Goal: Information Seeking & Learning: Check status

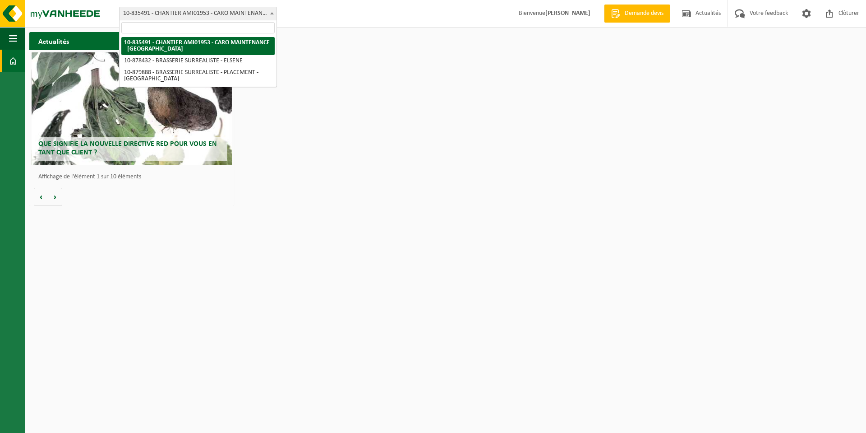
click at [209, 17] on span "10-835491 - CHANTIER AMI01953 - CARO MAINTENANCE - [GEOGRAPHIC_DATA]" at bounding box center [198, 13] width 157 height 13
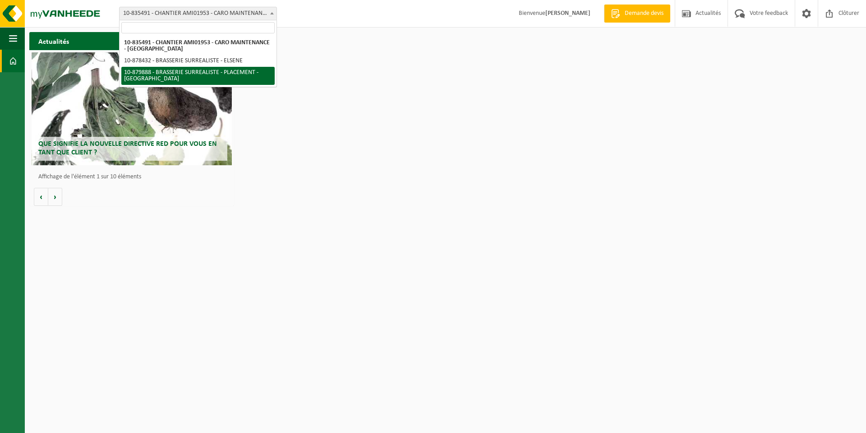
select select "109117"
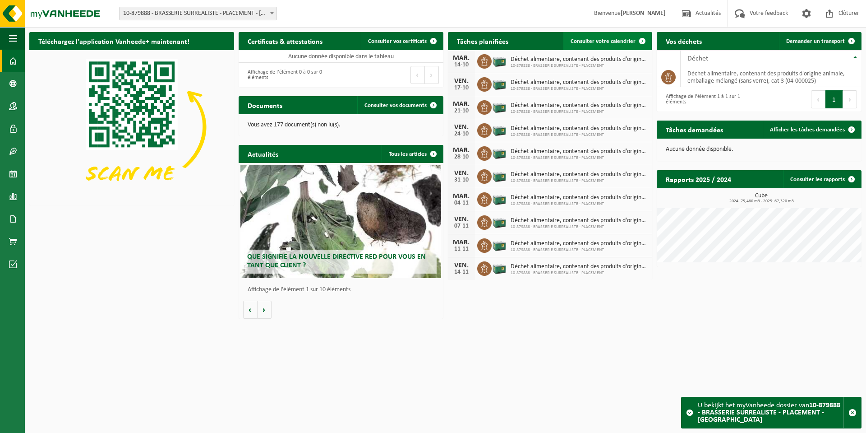
click at [627, 43] on span "Consulter votre calendrier" at bounding box center [603, 41] width 65 height 6
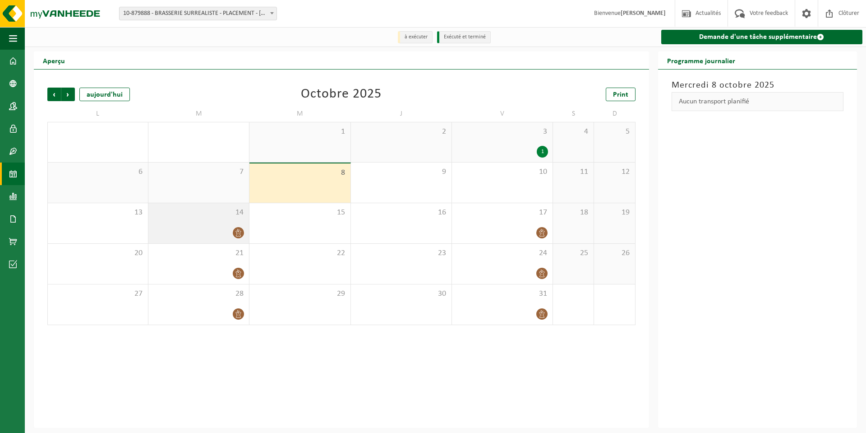
click at [227, 234] on div at bounding box center [199, 232] width 92 height 12
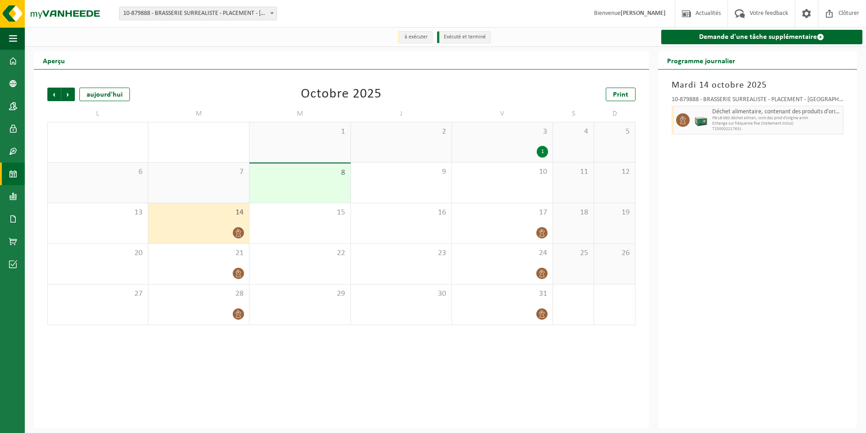
click at [193, 220] on div "14" at bounding box center [198, 223] width 101 height 40
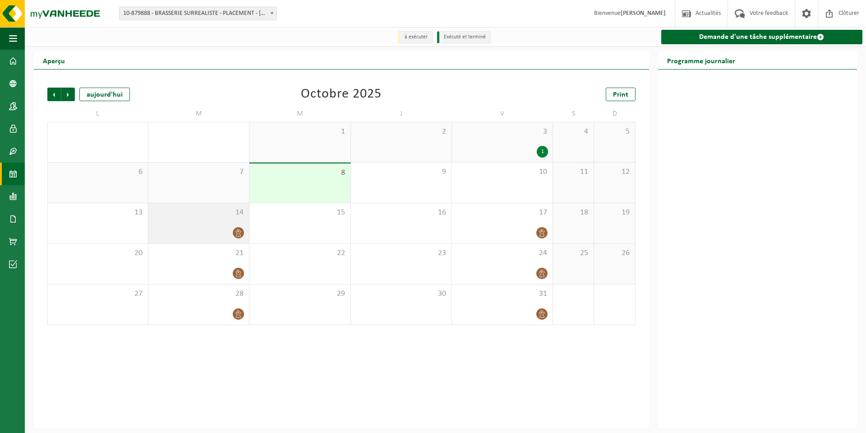
click at [174, 230] on div at bounding box center [199, 232] width 92 height 12
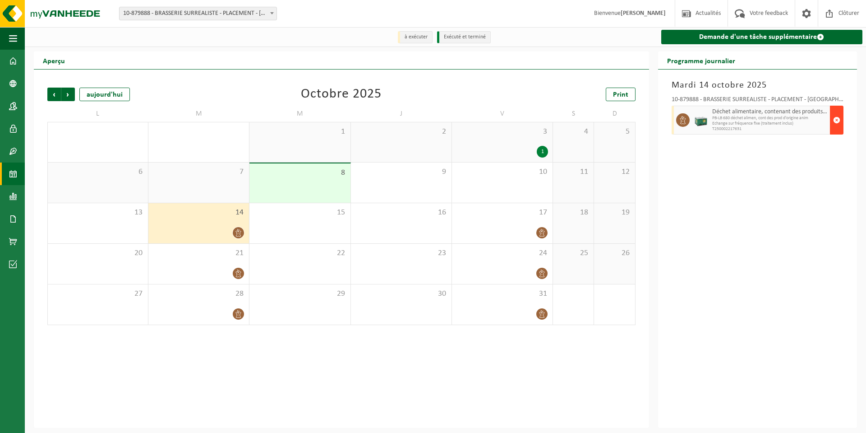
click at [833, 117] on span "button" at bounding box center [836, 120] width 7 height 18
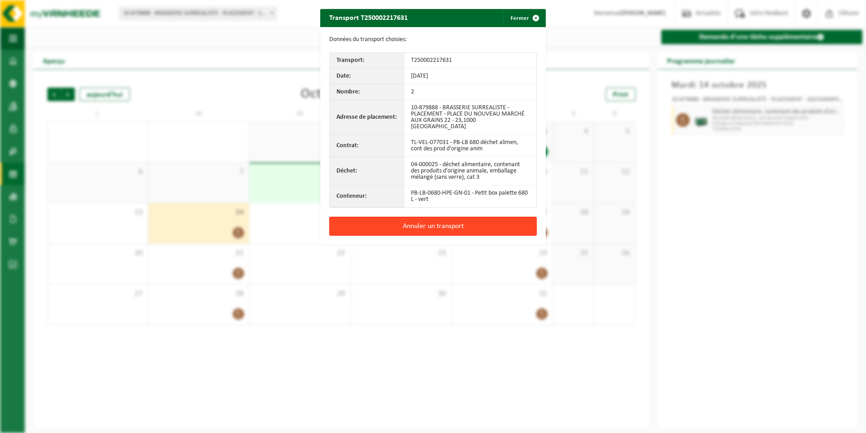
click at [427, 221] on button "Annuler un transport" at bounding box center [432, 226] width 207 height 19
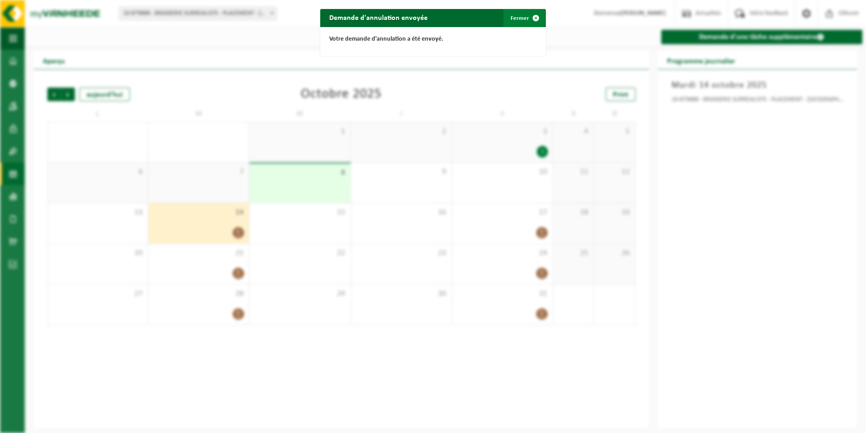
click at [513, 19] on button "Fermer" at bounding box center [523, 18] width 41 height 18
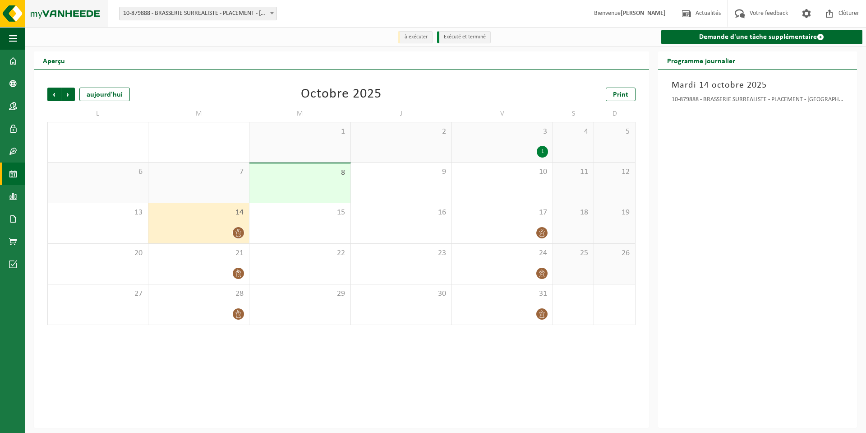
click at [58, 15] on img at bounding box center [54, 13] width 108 height 27
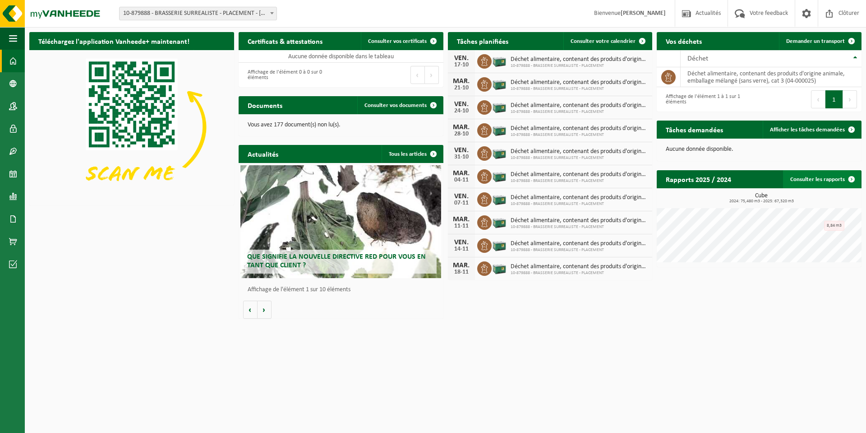
click at [836, 180] on link "Consulter les rapports" at bounding box center [822, 179] width 78 height 18
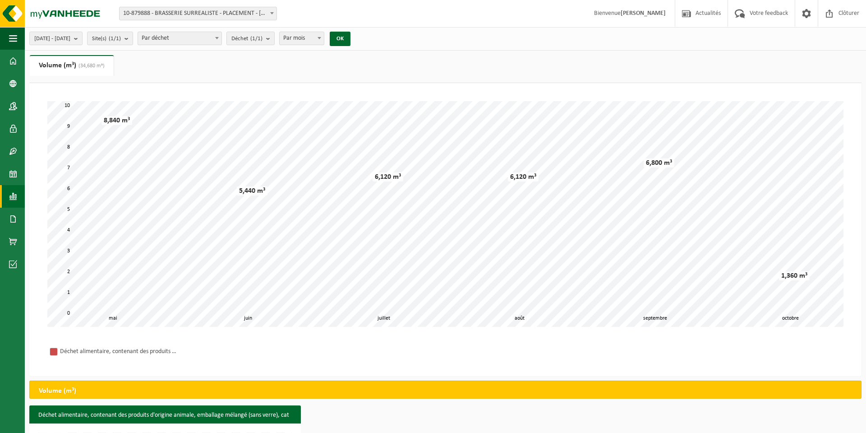
click at [324, 35] on span "Par mois" at bounding box center [302, 38] width 44 height 13
select select "3"
click at [350, 38] on button "OK" at bounding box center [340, 39] width 21 height 14
click at [82, 39] on b "submit" at bounding box center [78, 38] width 8 height 13
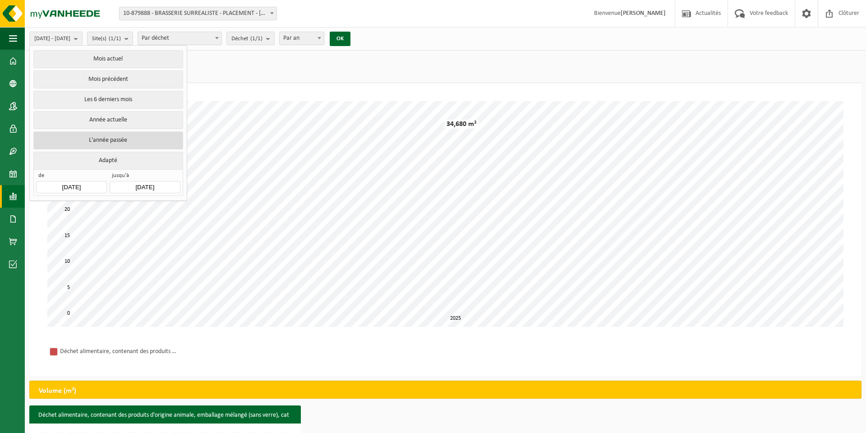
click at [103, 143] on button "L'année passée" at bounding box center [107, 140] width 149 height 18
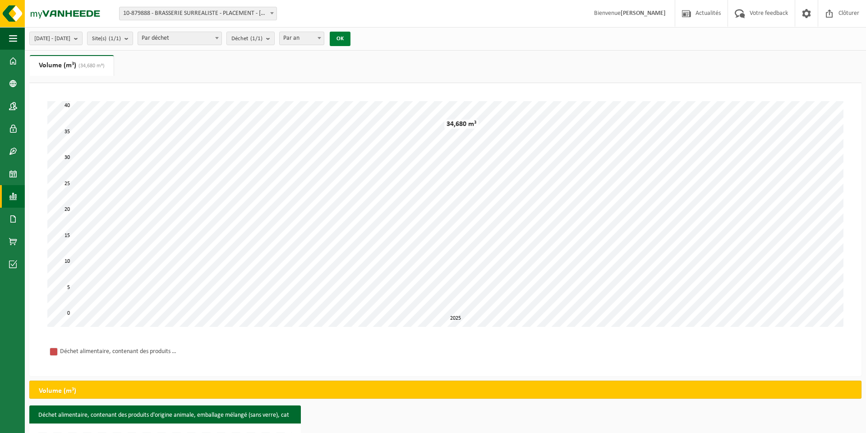
click at [350, 41] on button "OK" at bounding box center [340, 39] width 21 height 14
click at [83, 39] on button "2024-01-01 - 2024-12-31" at bounding box center [55, 39] width 53 height 14
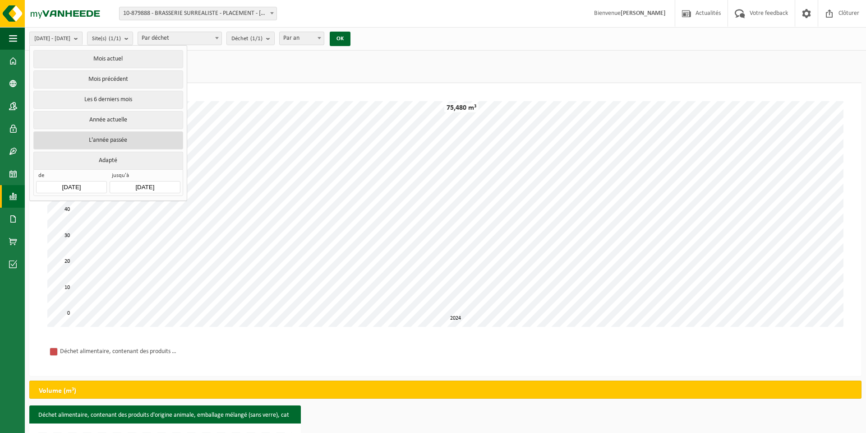
click at [122, 141] on button "L'année passée" at bounding box center [107, 140] width 149 height 18
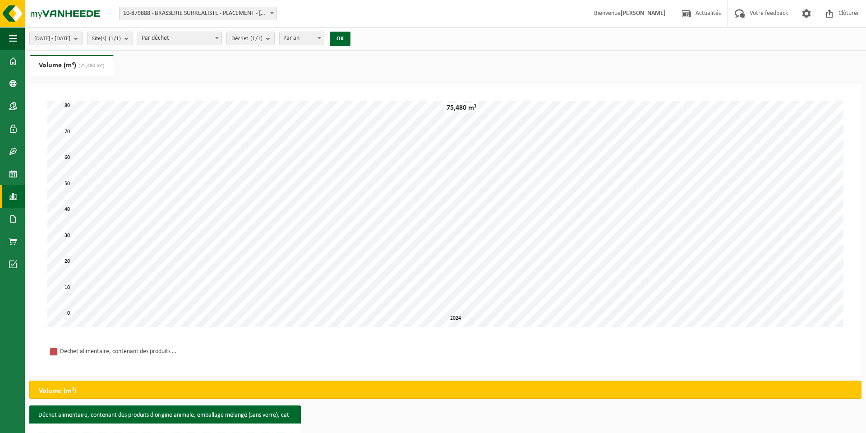
click at [82, 43] on b "submit" at bounding box center [78, 38] width 8 height 13
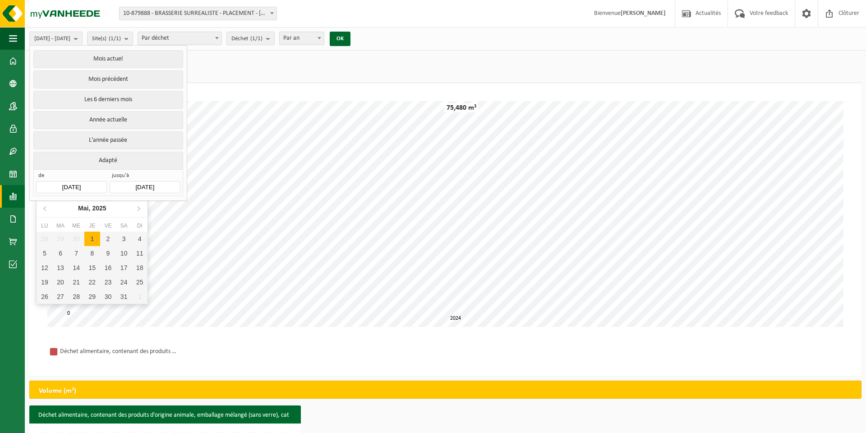
click at [65, 186] on input "2024-01-01" at bounding box center [71, 187] width 70 height 12
click at [67, 183] on input "2024-01-01" at bounding box center [71, 187] width 70 height 12
click at [68, 184] on input "2024-01-01" at bounding box center [71, 187] width 70 height 12
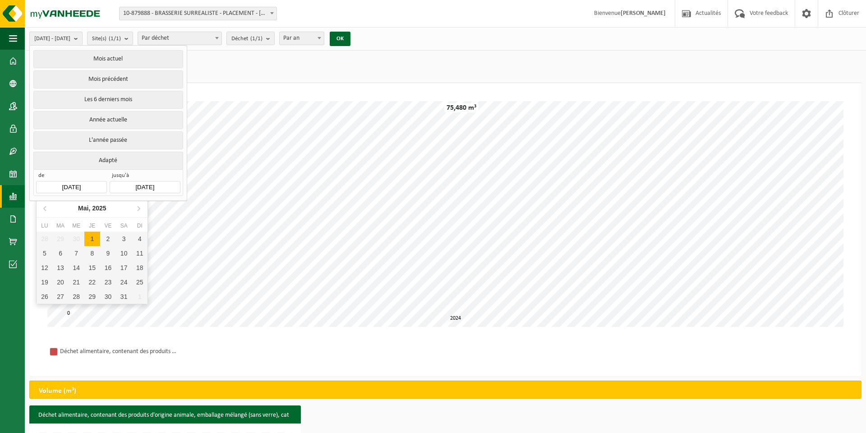
click at [69, 186] on input "2024-01-01" at bounding box center [71, 187] width 70 height 12
click at [125, 120] on button "Année actuelle" at bounding box center [107, 120] width 149 height 18
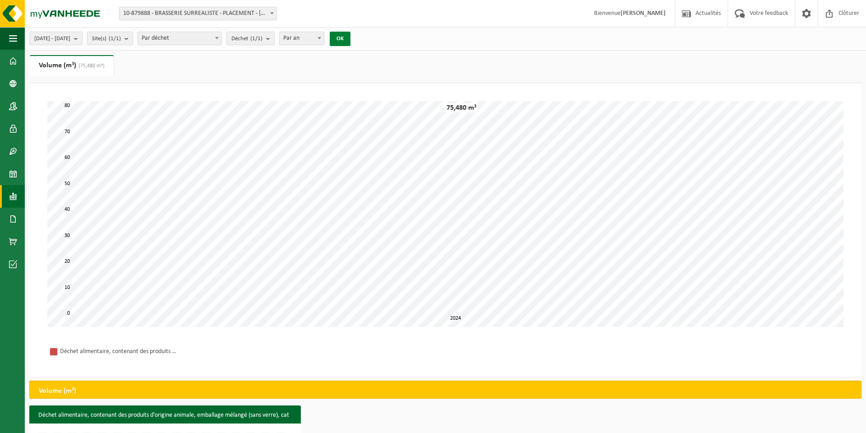
click at [350, 38] on button "OK" at bounding box center [340, 39] width 21 height 14
click at [70, 40] on span "2025-01-01 - 2025-10-08" at bounding box center [52, 39] width 36 height 14
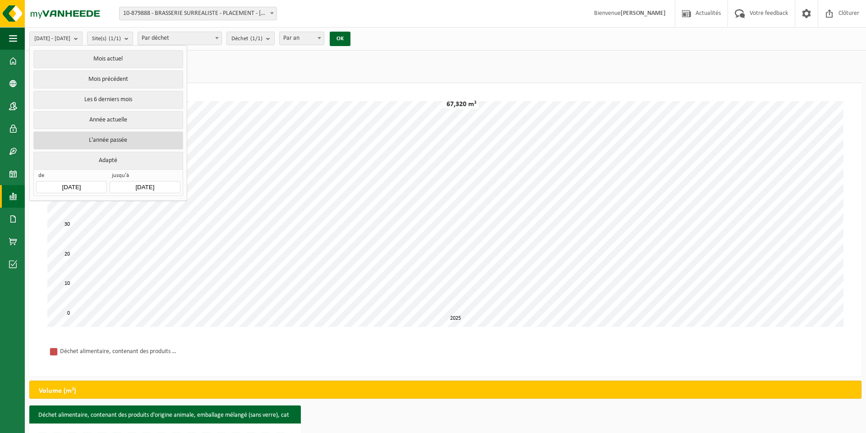
click at [113, 137] on button "L'année passée" at bounding box center [107, 140] width 149 height 18
type input "2024-01-01"
type input "2024-12-31"
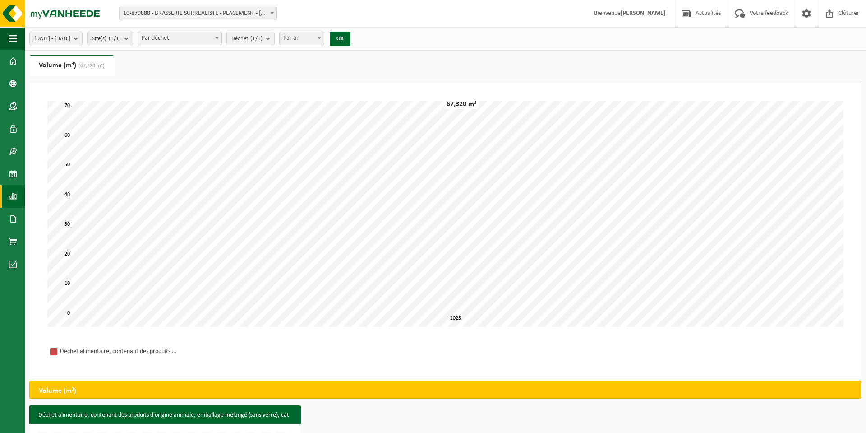
click at [70, 42] on span "2024-01-01 - 2024-12-31" at bounding box center [52, 39] width 36 height 14
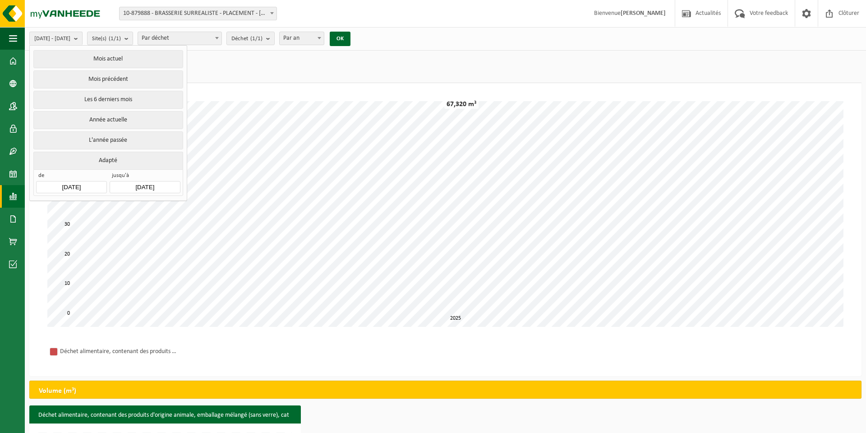
click at [88, 186] on input "2024-01-01" at bounding box center [71, 187] width 70 height 12
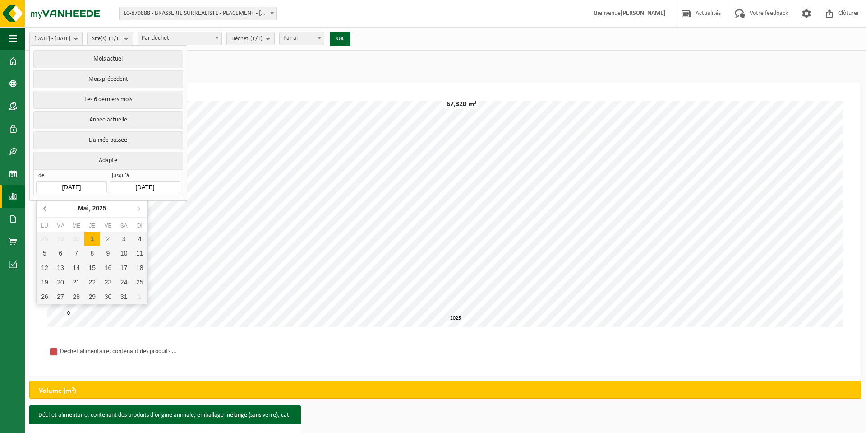
click at [48, 211] on icon at bounding box center [45, 208] width 14 height 14
click at [47, 211] on icon at bounding box center [45, 208] width 14 height 14
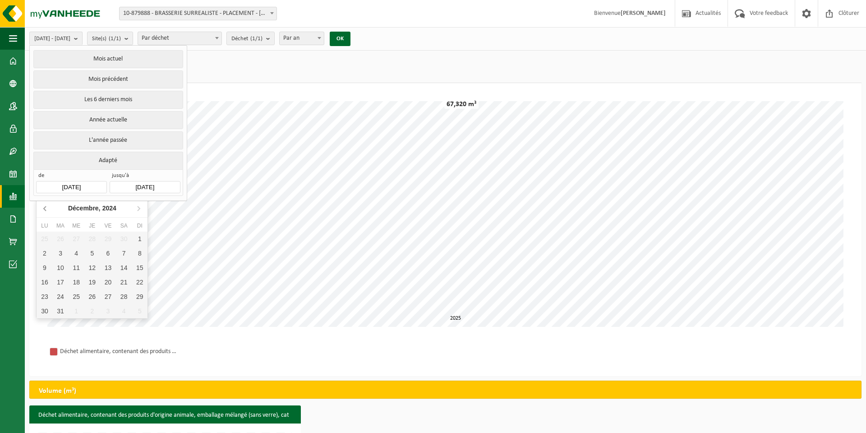
click at [47, 211] on icon at bounding box center [45, 208] width 14 height 14
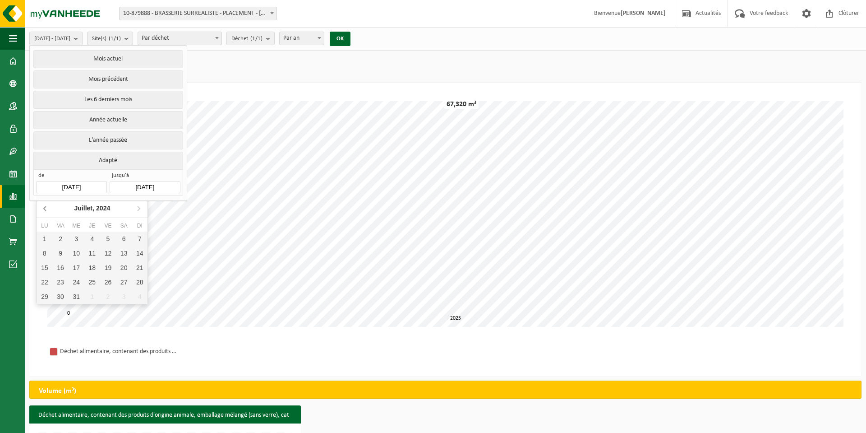
click at [47, 211] on icon at bounding box center [45, 208] width 14 height 14
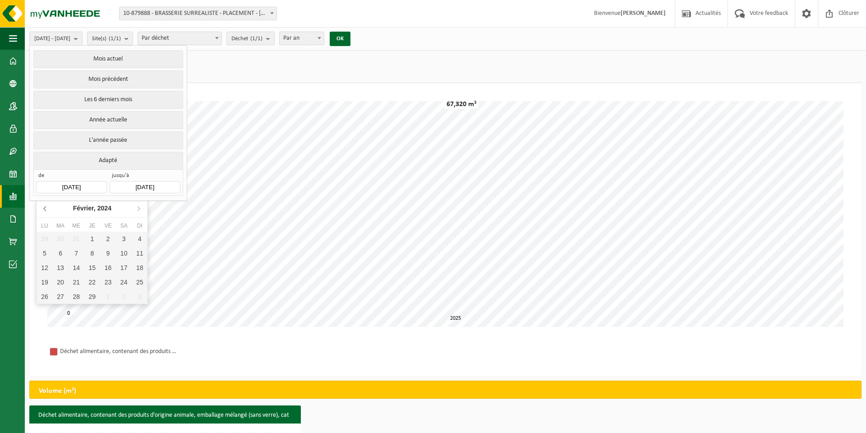
click at [47, 211] on icon at bounding box center [45, 208] width 14 height 14
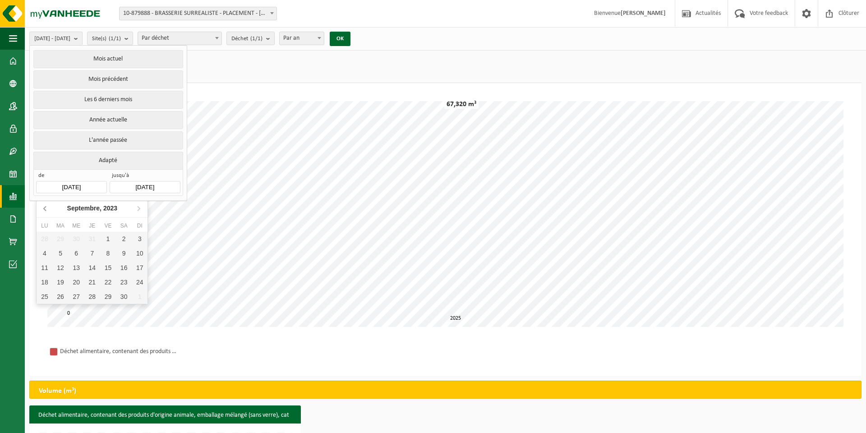
click at [47, 211] on icon at bounding box center [45, 208] width 14 height 14
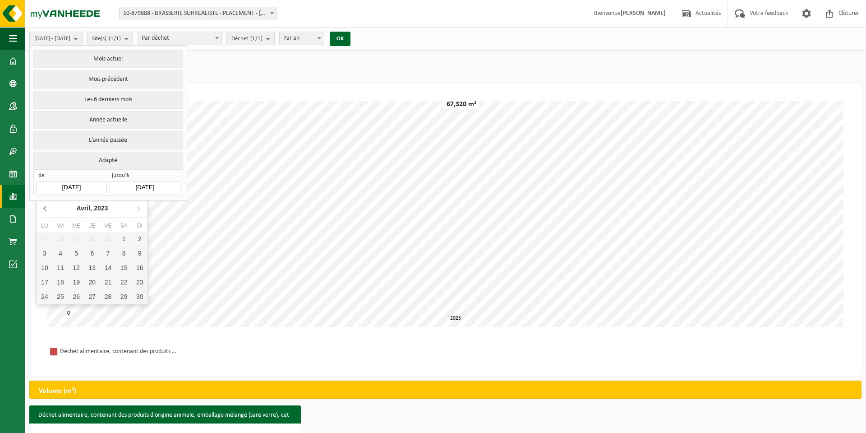
click at [47, 211] on icon at bounding box center [45, 208] width 14 height 14
click at [143, 240] on div "1" at bounding box center [140, 238] width 16 height 14
type input "2023-01-01"
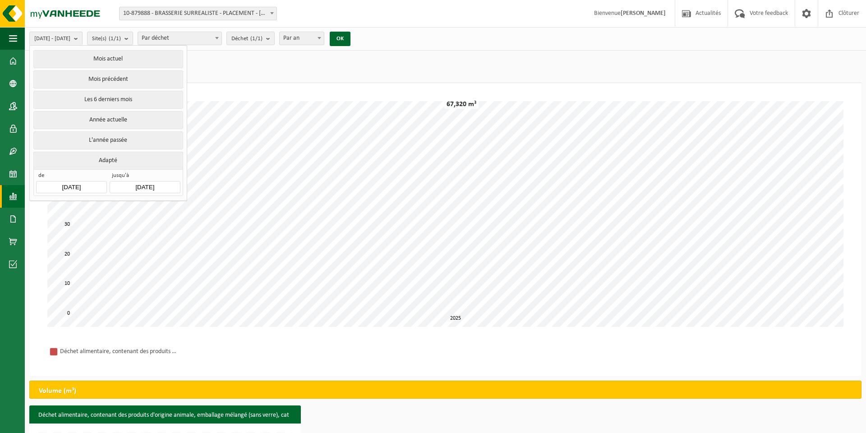
click at [151, 184] on input "2025-10-08" at bounding box center [145, 187] width 70 height 12
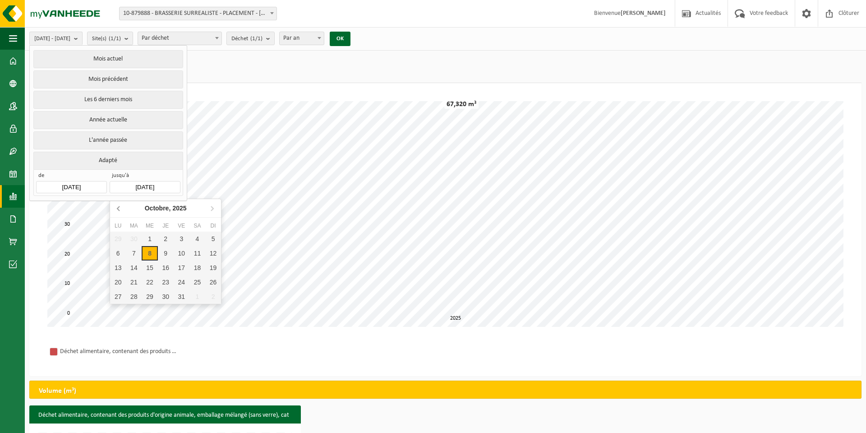
click at [119, 207] on icon at bounding box center [119, 208] width 14 height 14
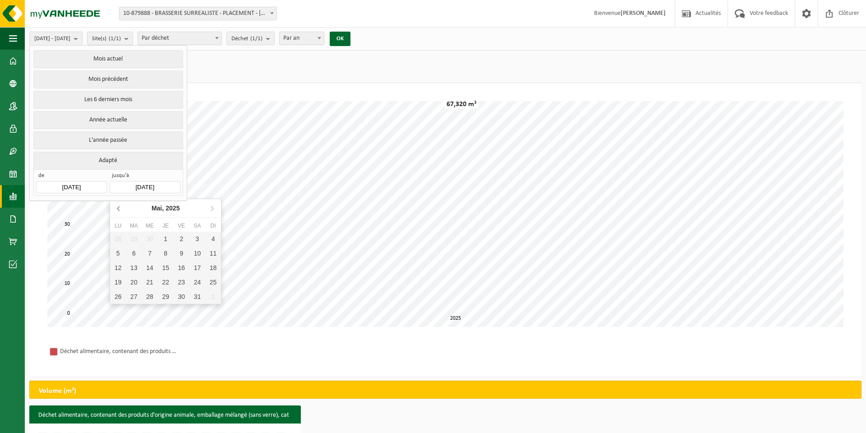
click at [119, 207] on icon at bounding box center [119, 208] width 14 height 14
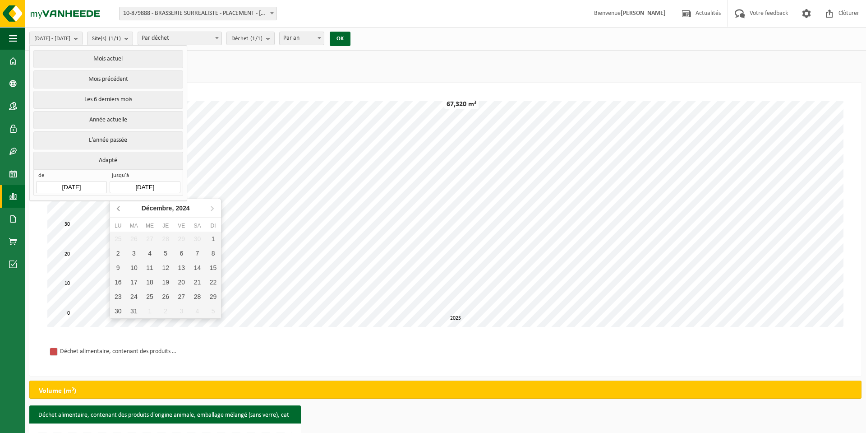
click at [119, 207] on icon at bounding box center [119, 208] width 14 height 14
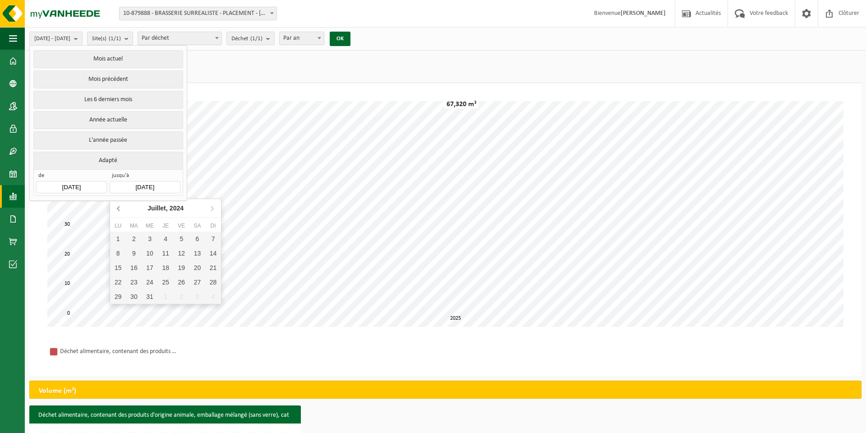
click at [119, 208] on icon at bounding box center [119, 208] width 14 height 14
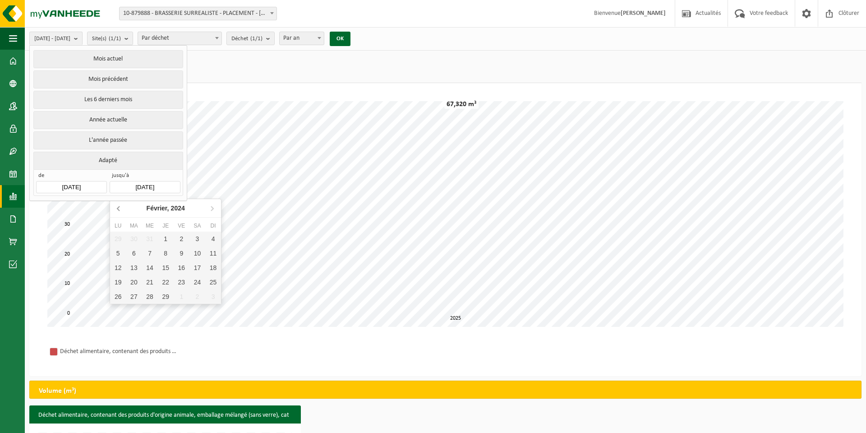
click at [119, 208] on icon at bounding box center [119, 208] width 14 height 14
click at [207, 297] on div "31" at bounding box center [213, 296] width 16 height 14
type input "2023-12-31"
type input "2023-01-01"
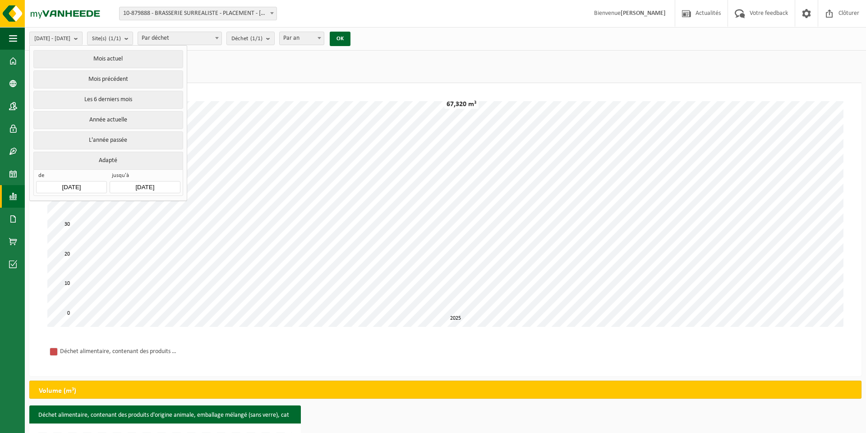
click at [263, 73] on ul "Poids (t) Volume (m³) (67,320 m³)" at bounding box center [445, 69] width 832 height 28
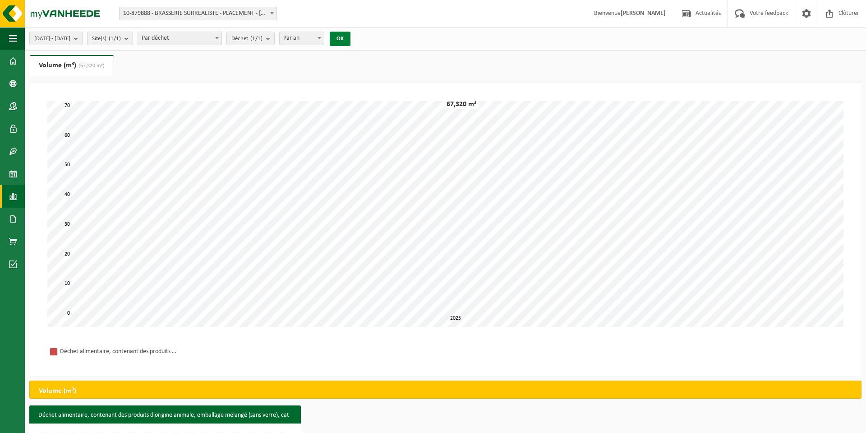
click at [350, 38] on button "OK" at bounding box center [340, 39] width 21 height 14
click at [8, 59] on link "Tableau de bord" at bounding box center [12, 61] width 25 height 23
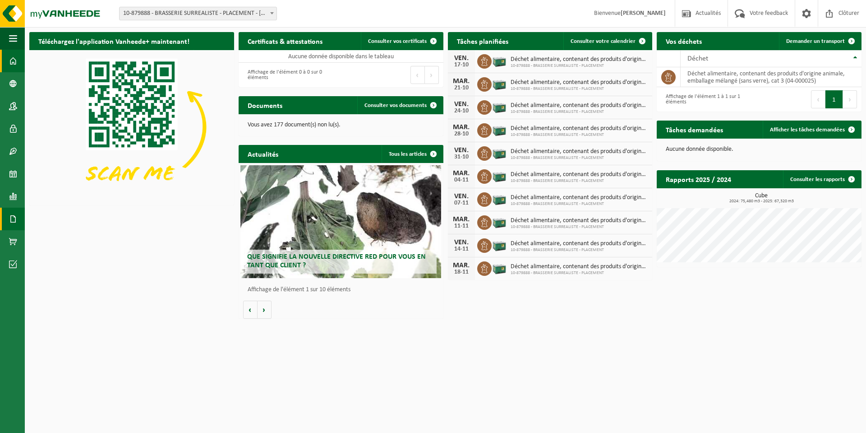
click at [12, 225] on span at bounding box center [13, 218] width 8 height 23
click at [73, 218] on span "Factures" at bounding box center [63, 218] width 23 height 17
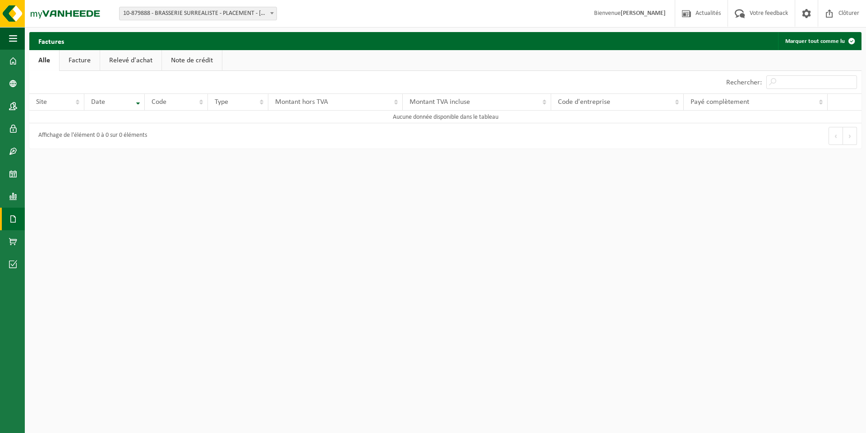
click at [82, 60] on link "Facture" at bounding box center [80, 60] width 40 height 21
click at [130, 63] on link "Relevé d'achat" at bounding box center [131, 60] width 61 height 21
click at [203, 59] on link "Note de crédit" at bounding box center [193, 60] width 60 height 21
click at [47, 62] on link "Alle" at bounding box center [43, 60] width 29 height 21
click at [15, 243] on span at bounding box center [13, 241] width 8 height 23
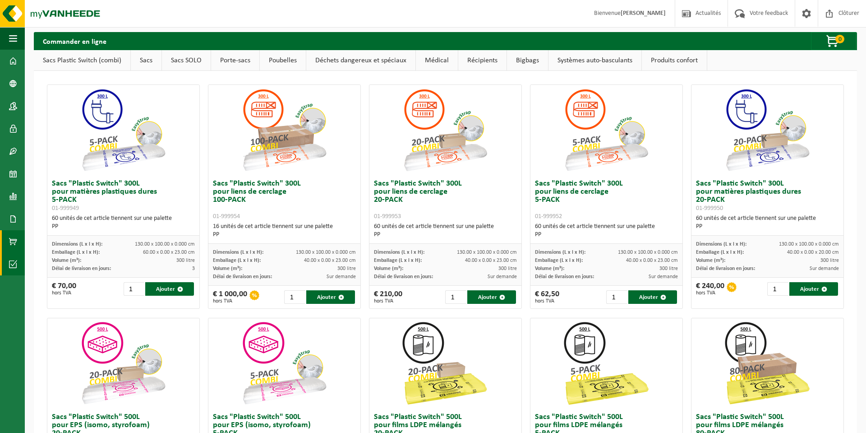
click at [11, 274] on span at bounding box center [13, 264] width 8 height 23
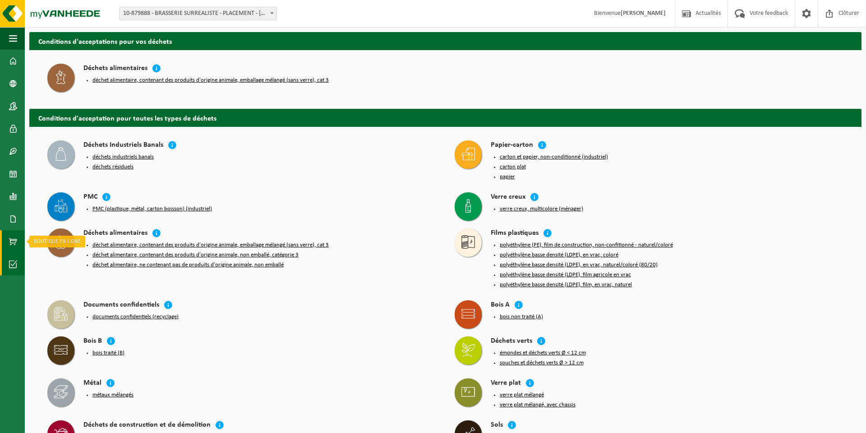
click at [14, 244] on span at bounding box center [13, 241] width 8 height 23
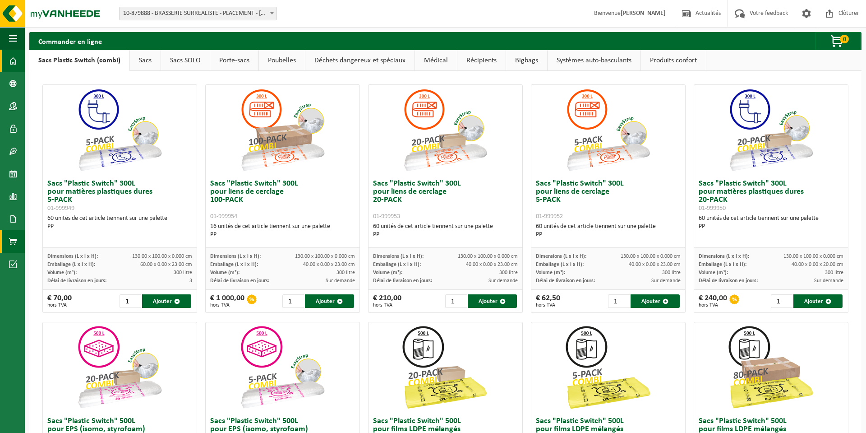
click at [13, 62] on span at bounding box center [13, 61] width 8 height 23
